Goal: Find specific page/section: Find specific page/section

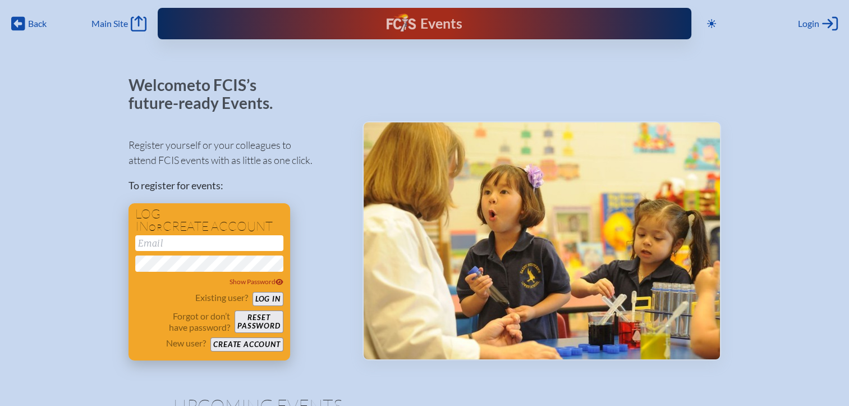
type input "[EMAIL_ADDRESS][DOMAIN_NAME]"
click at [272, 298] on button "Log in" at bounding box center [268, 299] width 31 height 14
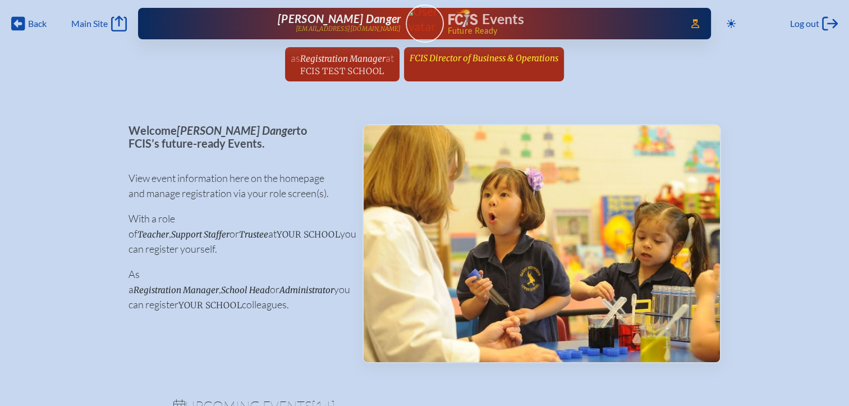
click at [515, 58] on span "FCIS Director of Business & Operations" at bounding box center [484, 58] width 149 height 11
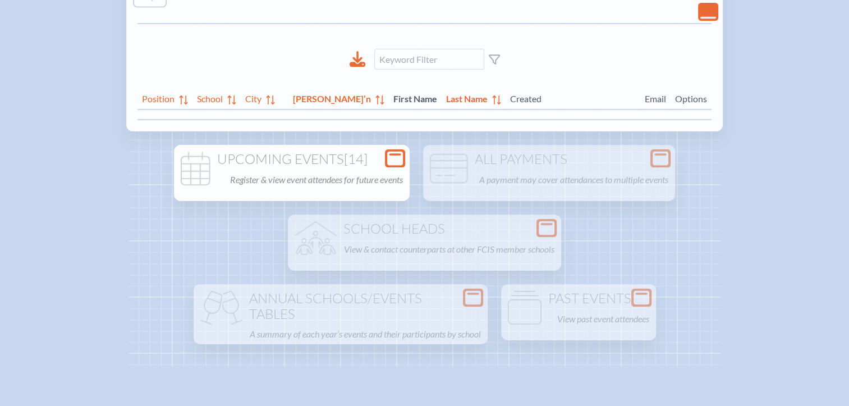
click at [379, 156] on h1 "Upcoming Events [14]" at bounding box center [292, 160] width 227 height 16
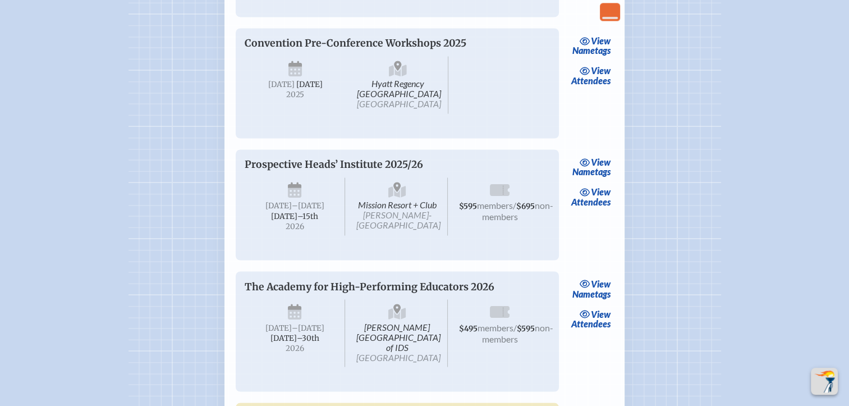
scroll to position [1796, 0]
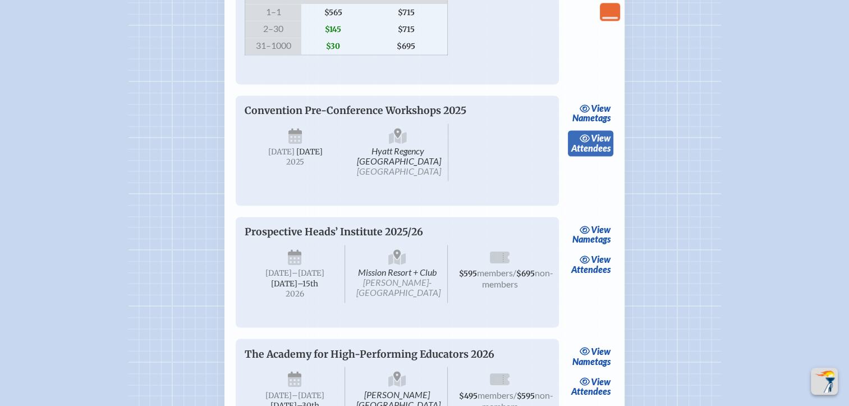
click at [597, 143] on span "view" at bounding box center [601, 137] width 20 height 11
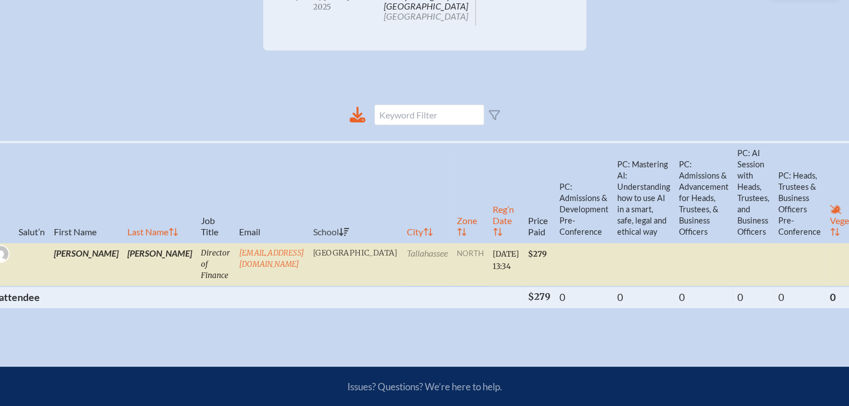
scroll to position [0, 10]
